Goal: Task Accomplishment & Management: Use online tool/utility

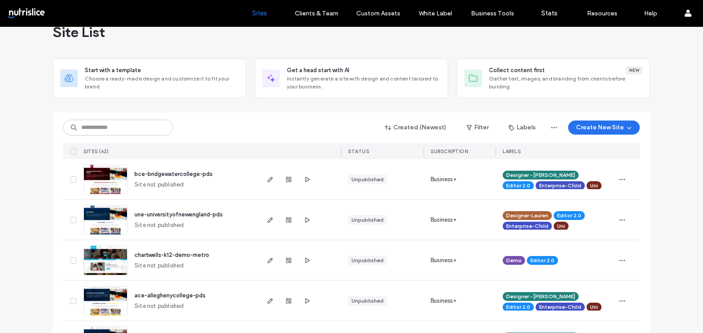
scroll to position [22, 0]
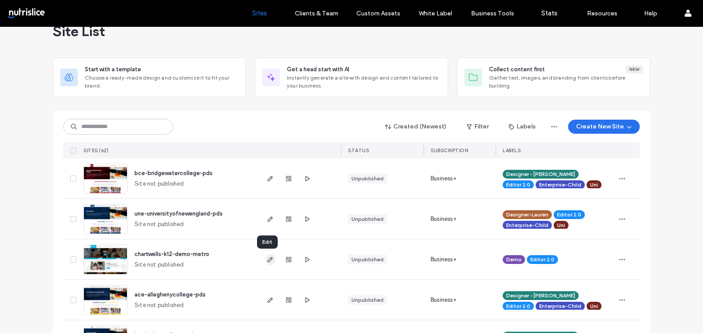
click at [268, 261] on use "button" at bounding box center [270, 259] width 5 height 5
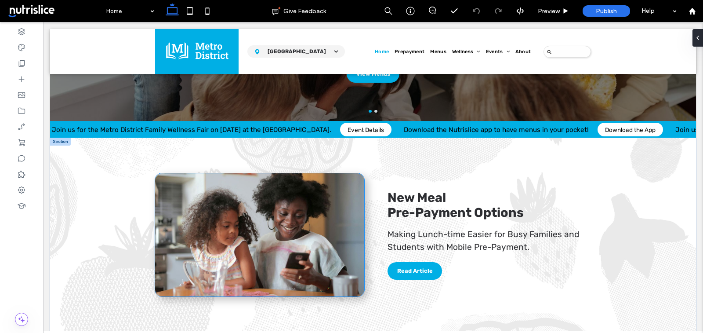
scroll to position [208, 0]
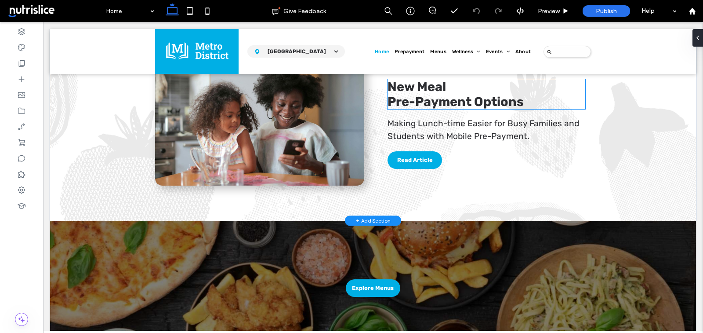
click at [427, 99] on span "Pre-Payment Options" at bounding box center [455, 101] width 136 height 15
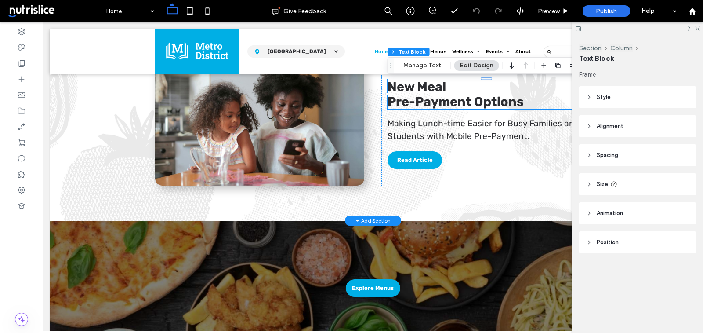
click at [420, 98] on span "Pre-Payment Options" at bounding box center [455, 101] width 136 height 15
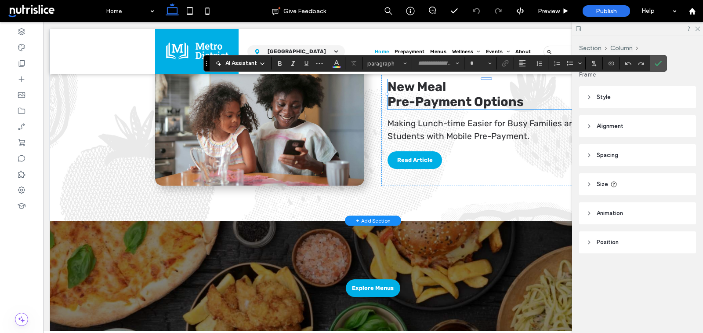
type input "*****"
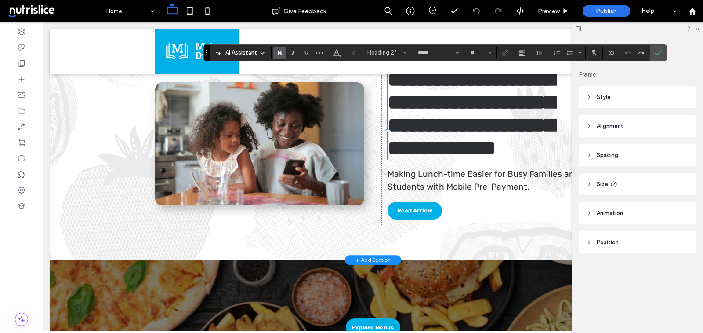
scroll to position [219, 0]
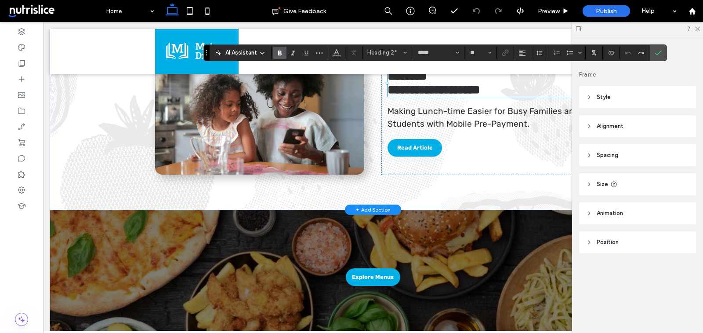
click at [434, 93] on span "**********" at bounding box center [433, 89] width 93 height 12
type input "**"
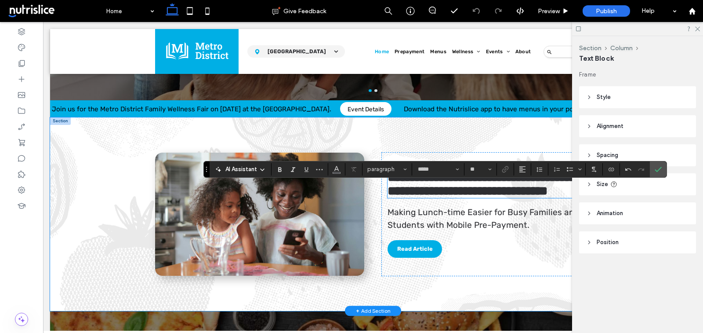
scroll to position [102, 0]
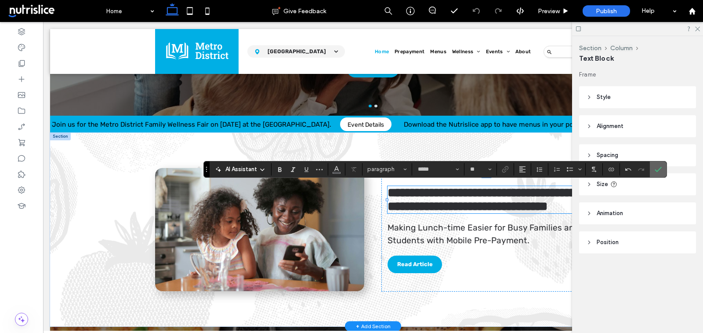
click at [655, 170] on use "Confirm" at bounding box center [658, 169] width 7 height 5
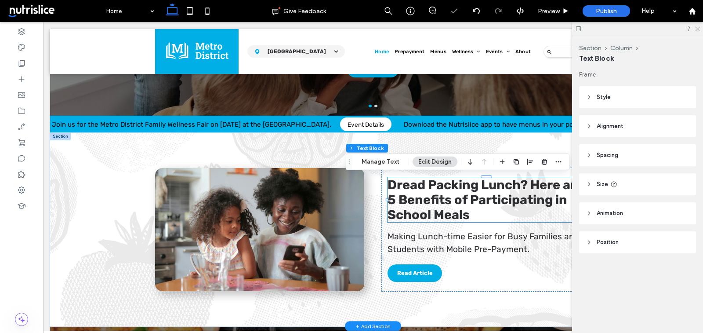
click at [697, 27] on icon at bounding box center [697, 28] width 6 height 6
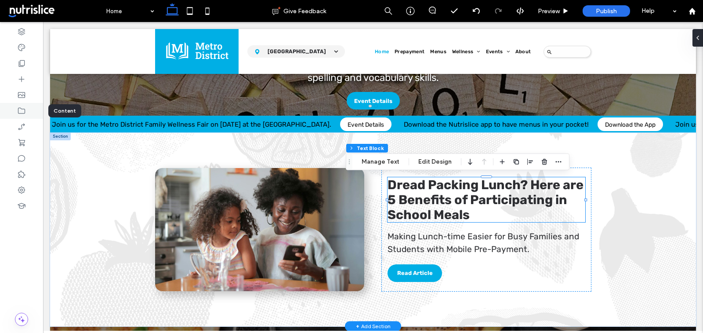
click at [26, 105] on div at bounding box center [21, 111] width 43 height 16
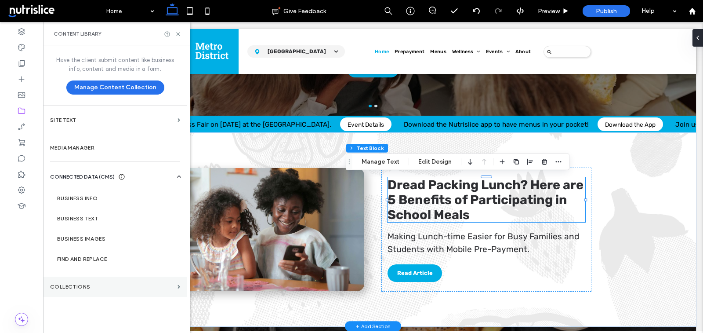
click at [156, 284] on label "Collections" at bounding box center [112, 286] width 124 height 6
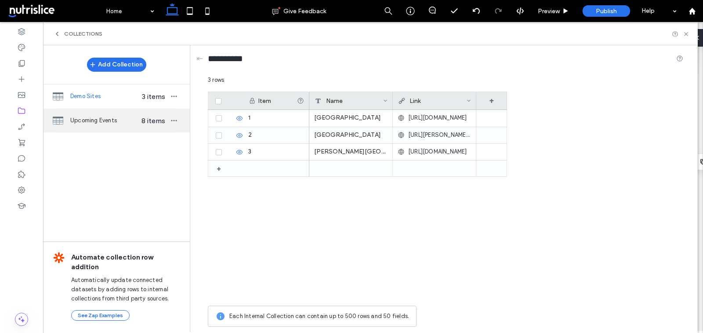
click at [152, 127] on div "Upcoming Events 8 items" at bounding box center [116, 121] width 147 height 24
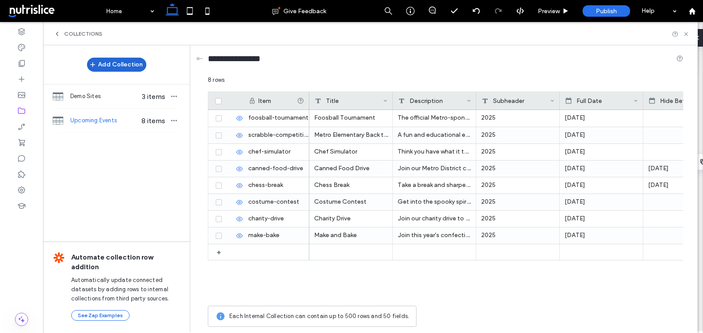
click at [127, 63] on button "Add Collection" at bounding box center [116, 65] width 59 height 14
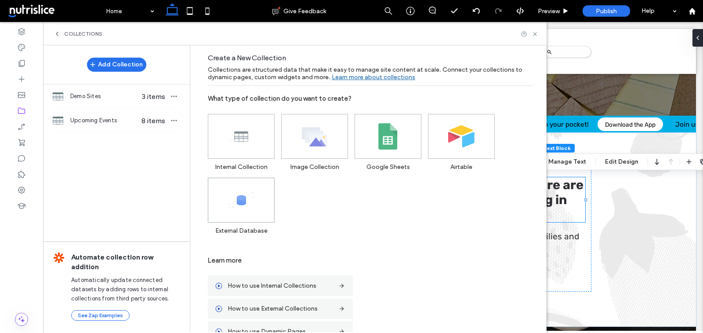
click at [256, 194] on span at bounding box center [241, 200] width 66 height 44
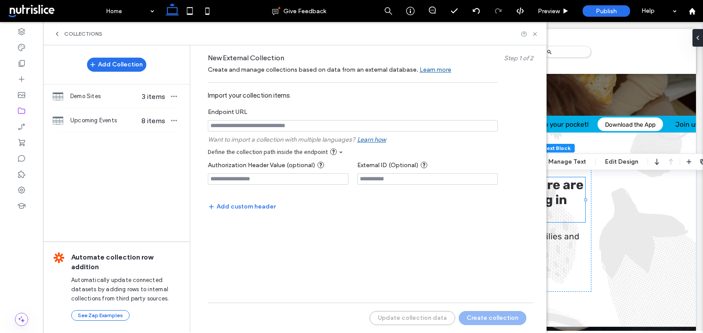
click at [432, 71] on link "Learn more" at bounding box center [436, 67] width 32 height 17
